Goal: Information Seeking & Learning: Learn about a topic

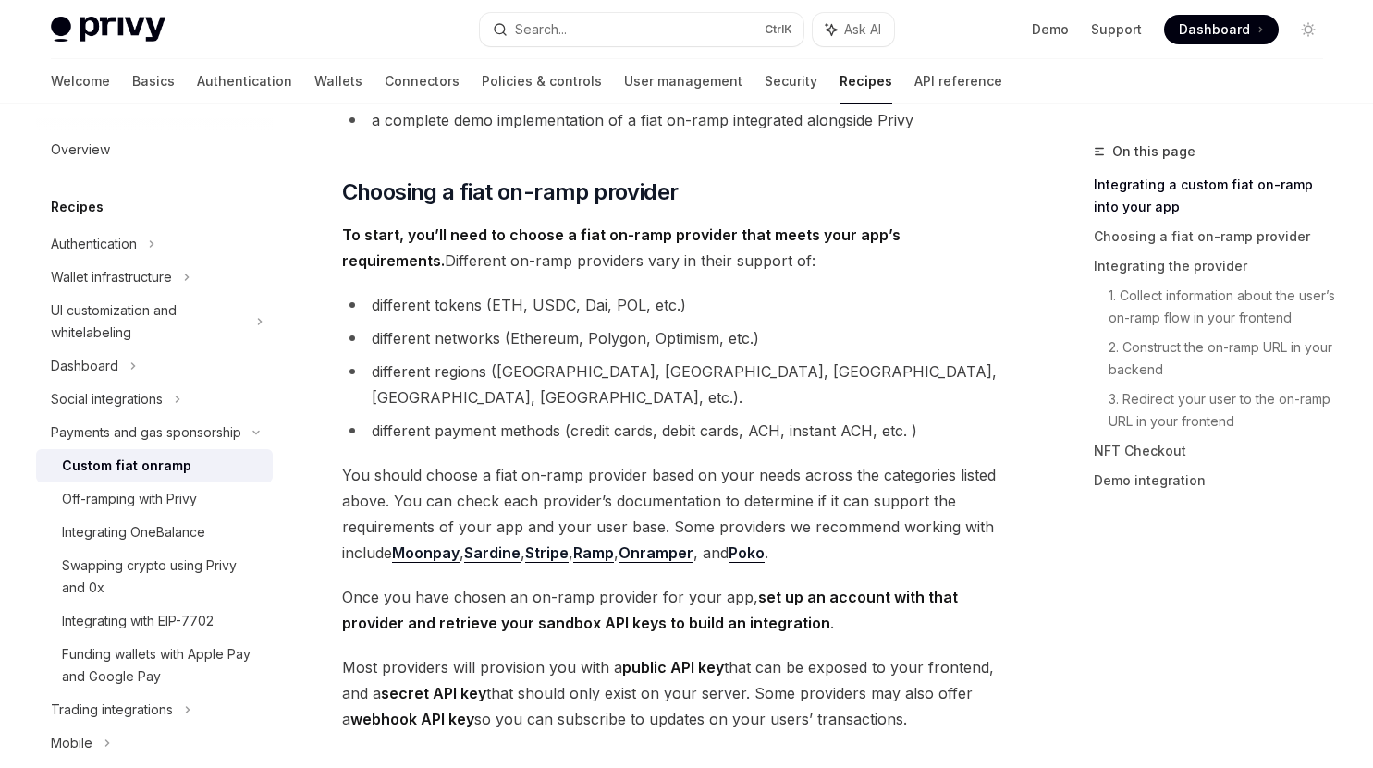
scroll to position [503, 0]
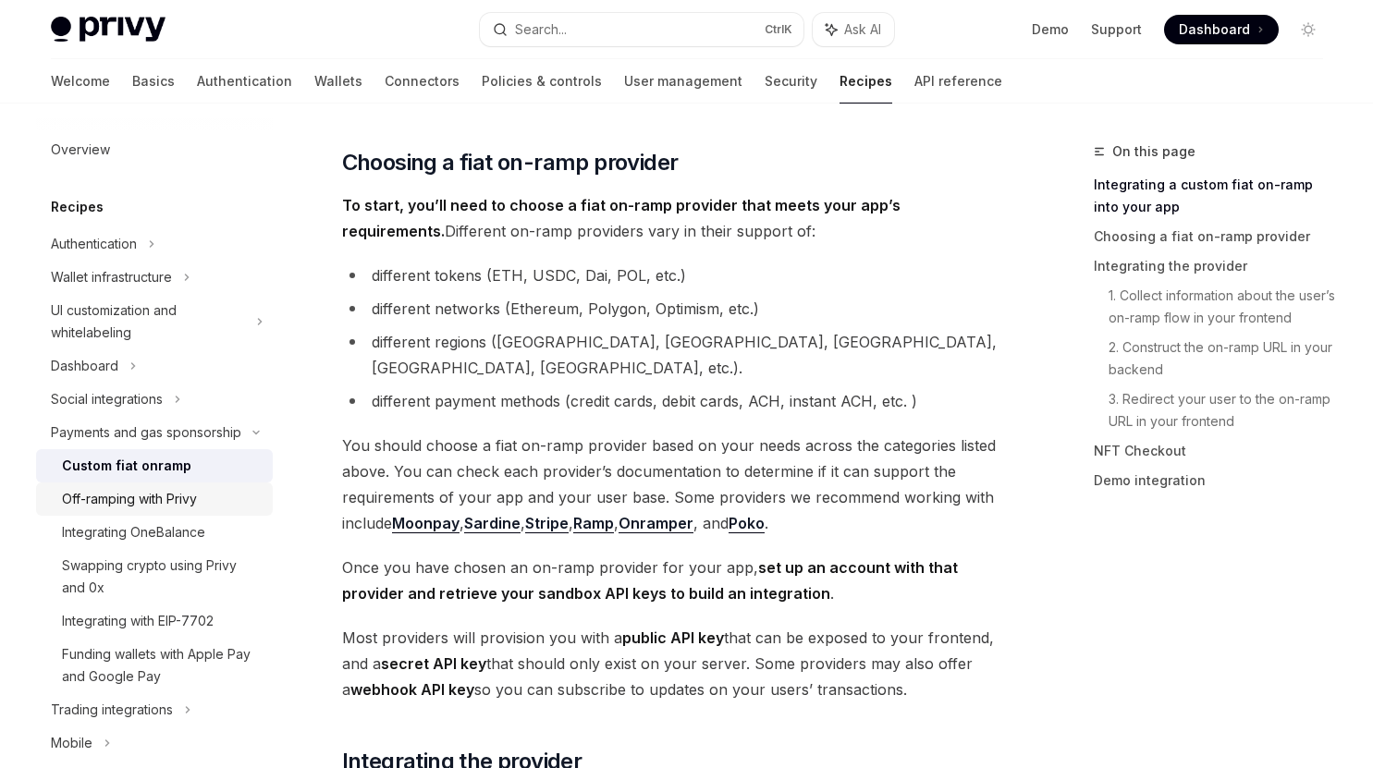
click at [169, 510] on link "Off-ramping with Privy" at bounding box center [154, 499] width 237 height 33
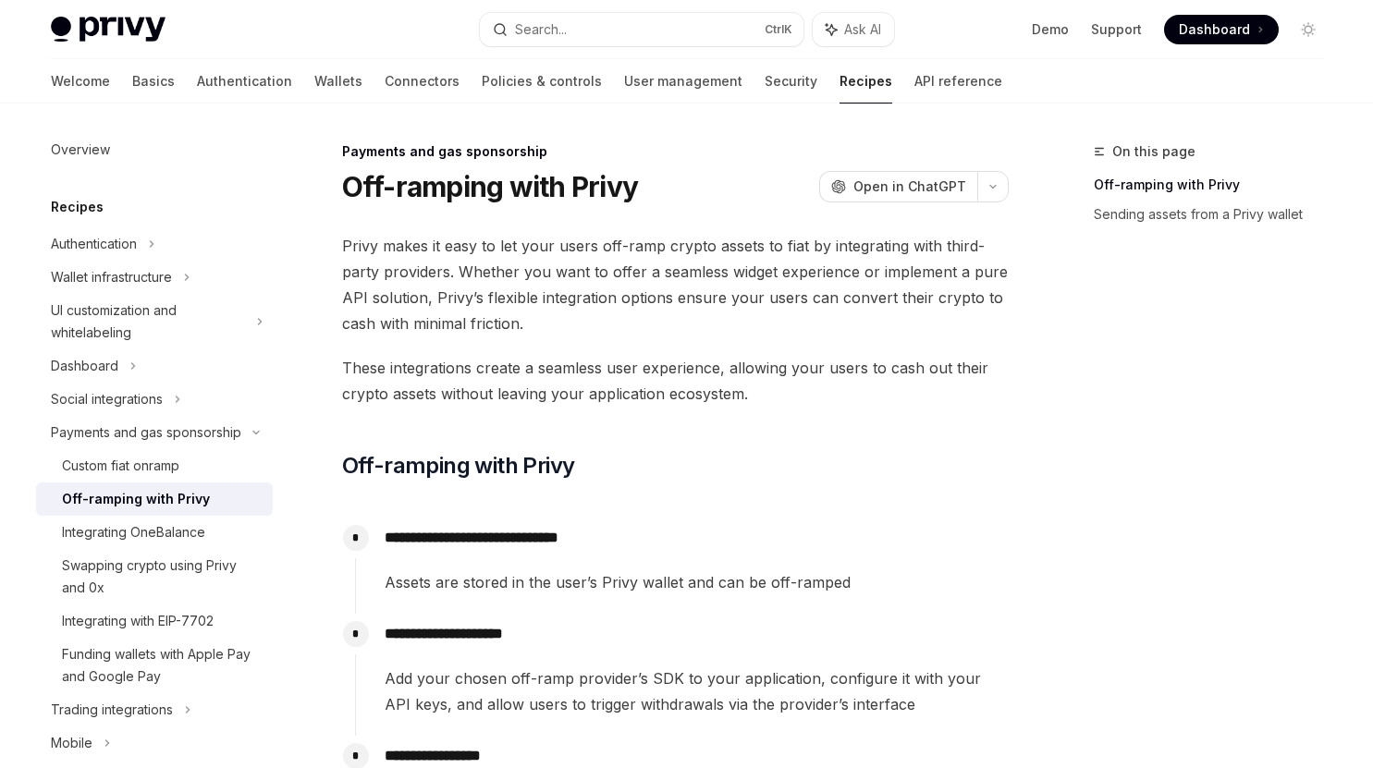
click at [119, 23] on img at bounding box center [108, 30] width 115 height 26
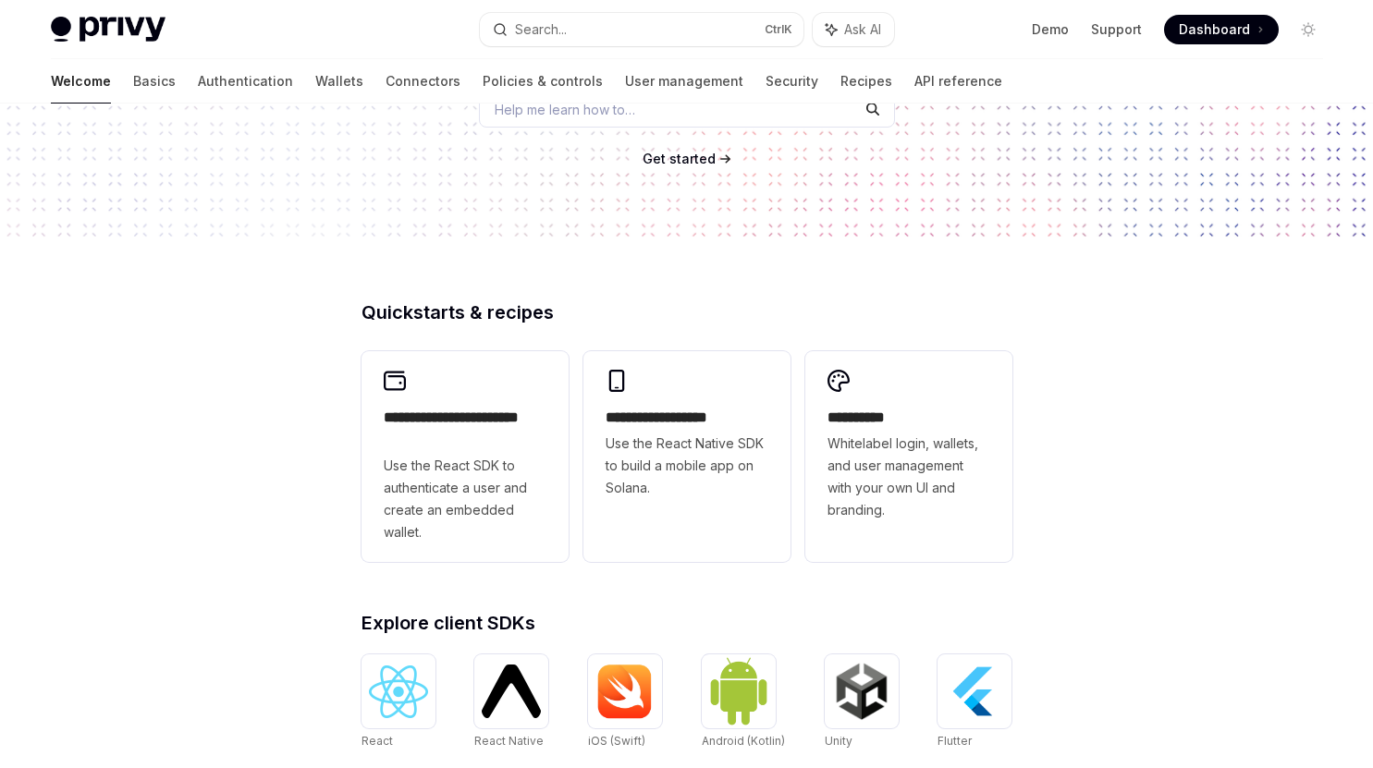
scroll to position [330, 0]
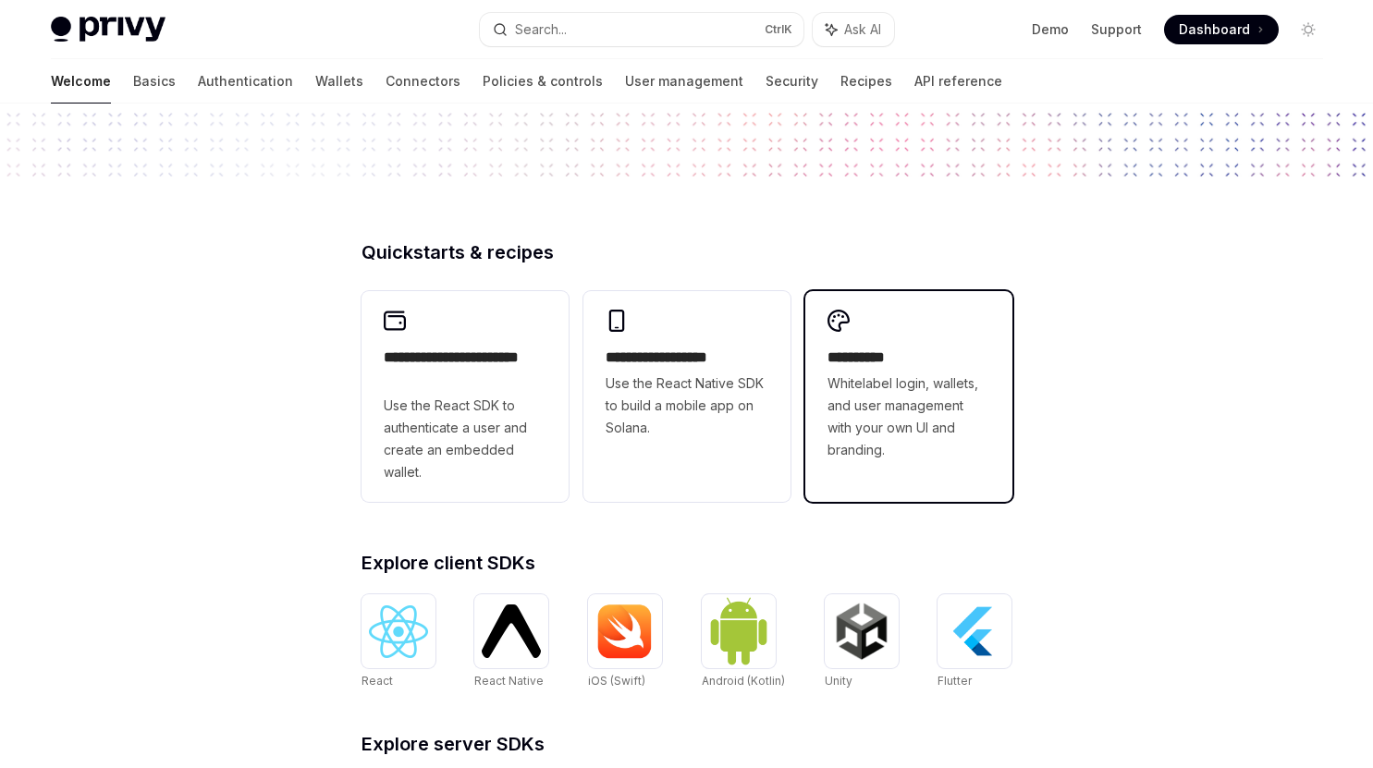
click at [924, 438] on span "Whitelabel login, wallets, and user management with your own UI and branding." at bounding box center [909, 417] width 163 height 89
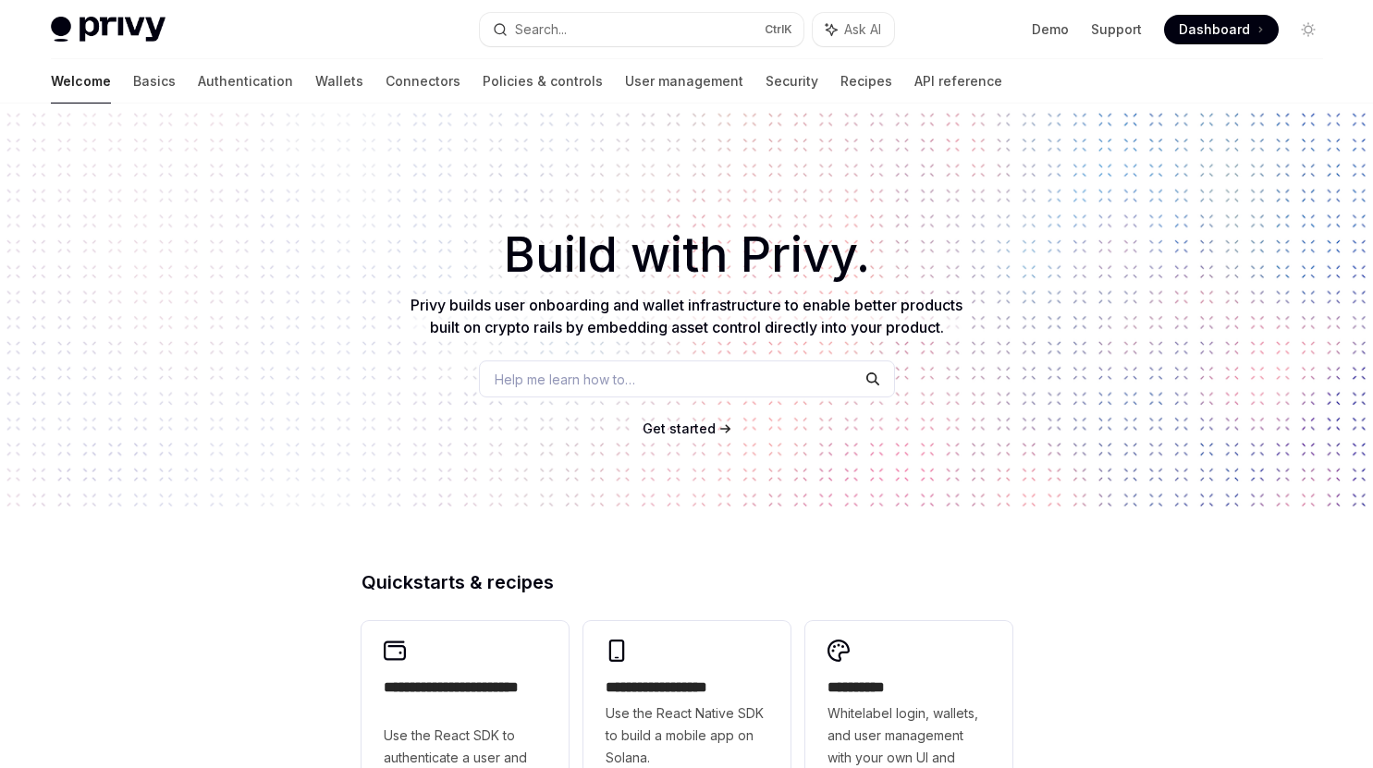
click at [105, 28] on img at bounding box center [108, 30] width 115 height 26
click at [133, 68] on link "Basics" at bounding box center [154, 81] width 43 height 44
type textarea "*"
